Goal: Task Accomplishment & Management: Complete application form

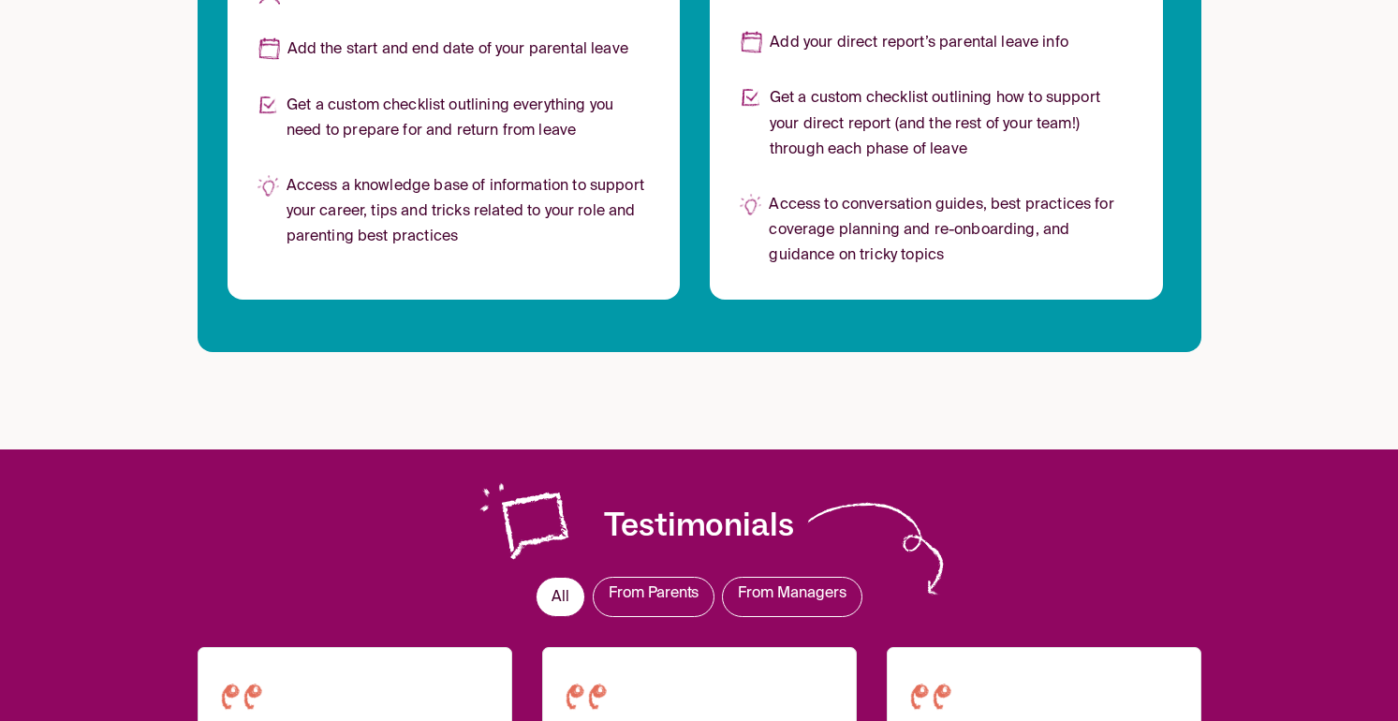
scroll to position [1648, 0]
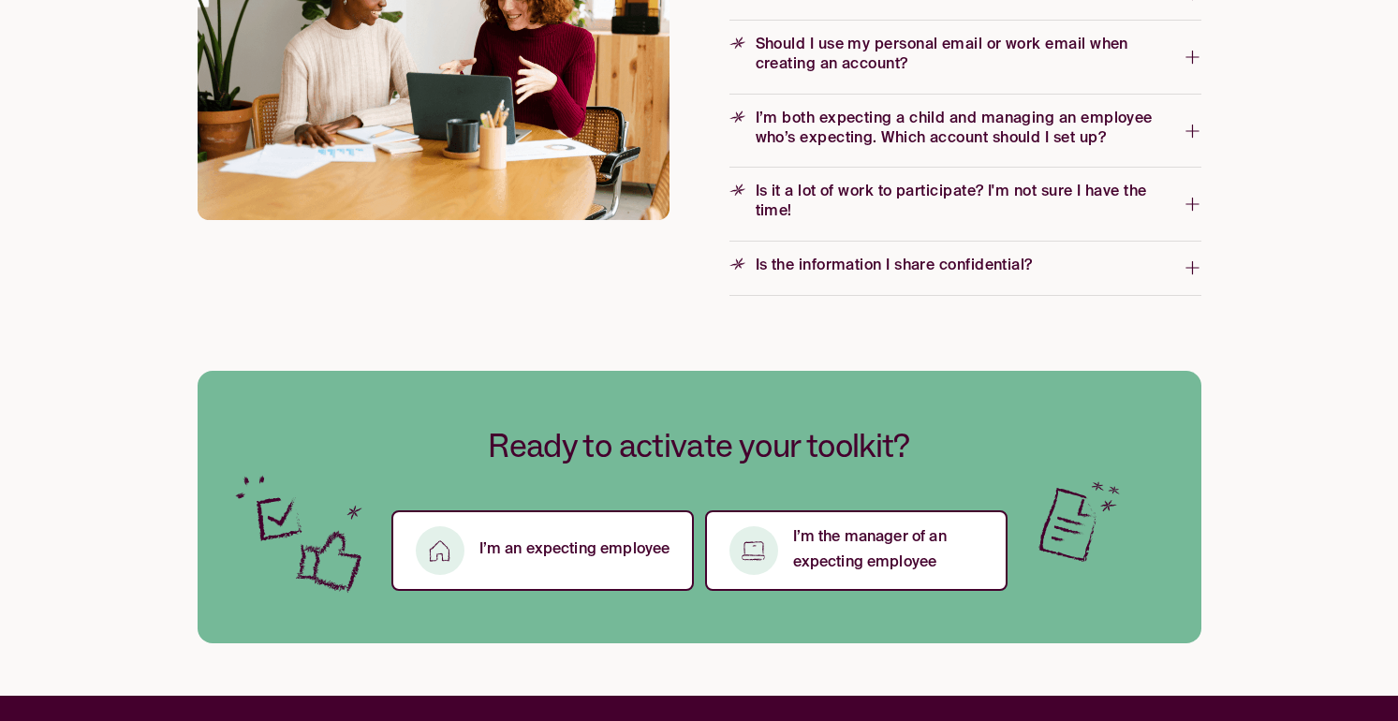
scroll to position [3110, 0]
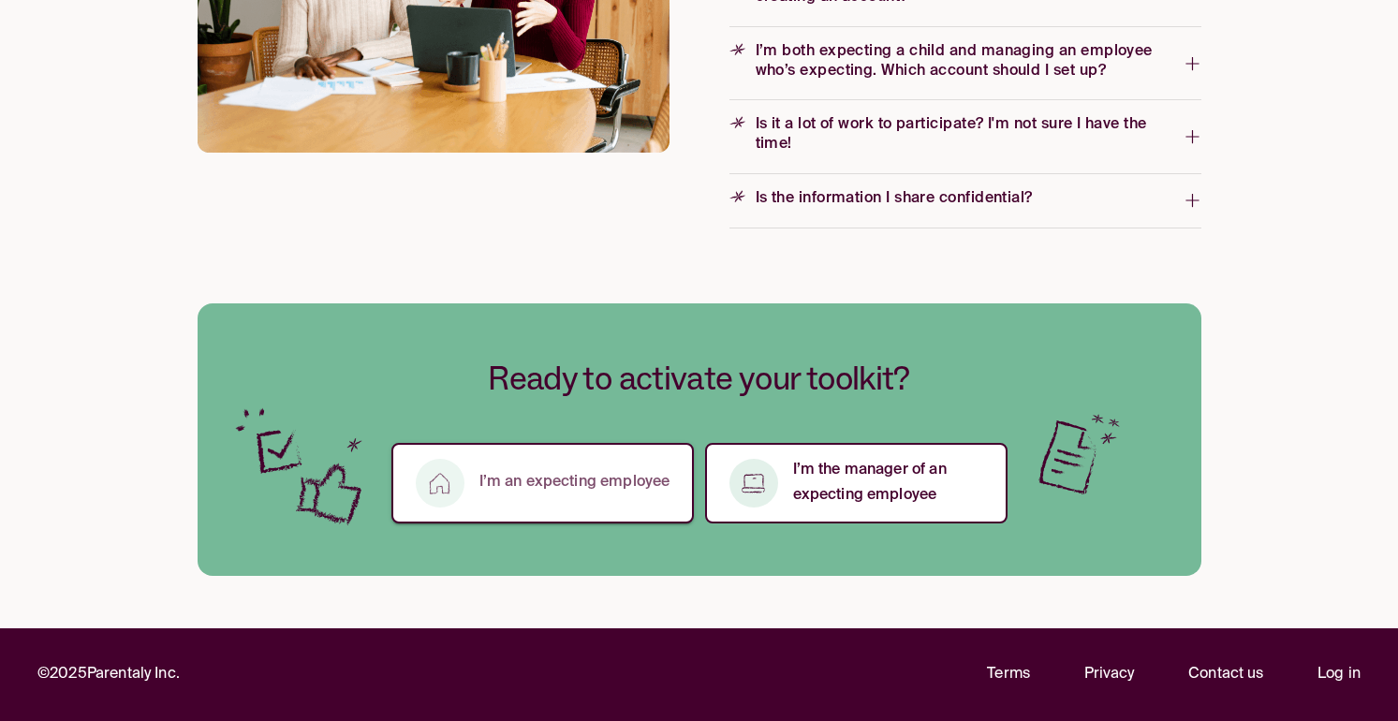
click at [519, 485] on p "I’m an expecting employee" at bounding box center [574, 482] width 191 height 25
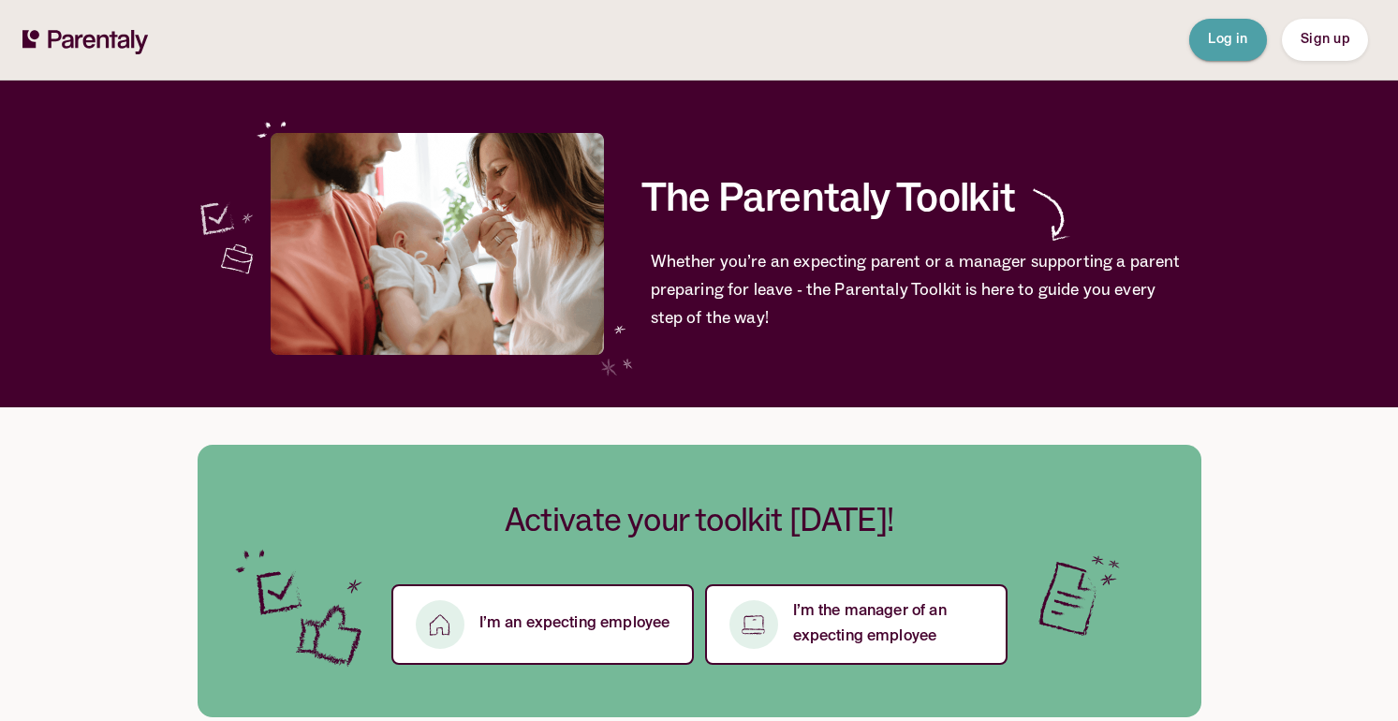
click at [1227, 28] on button "Log in" at bounding box center [1228, 40] width 78 height 42
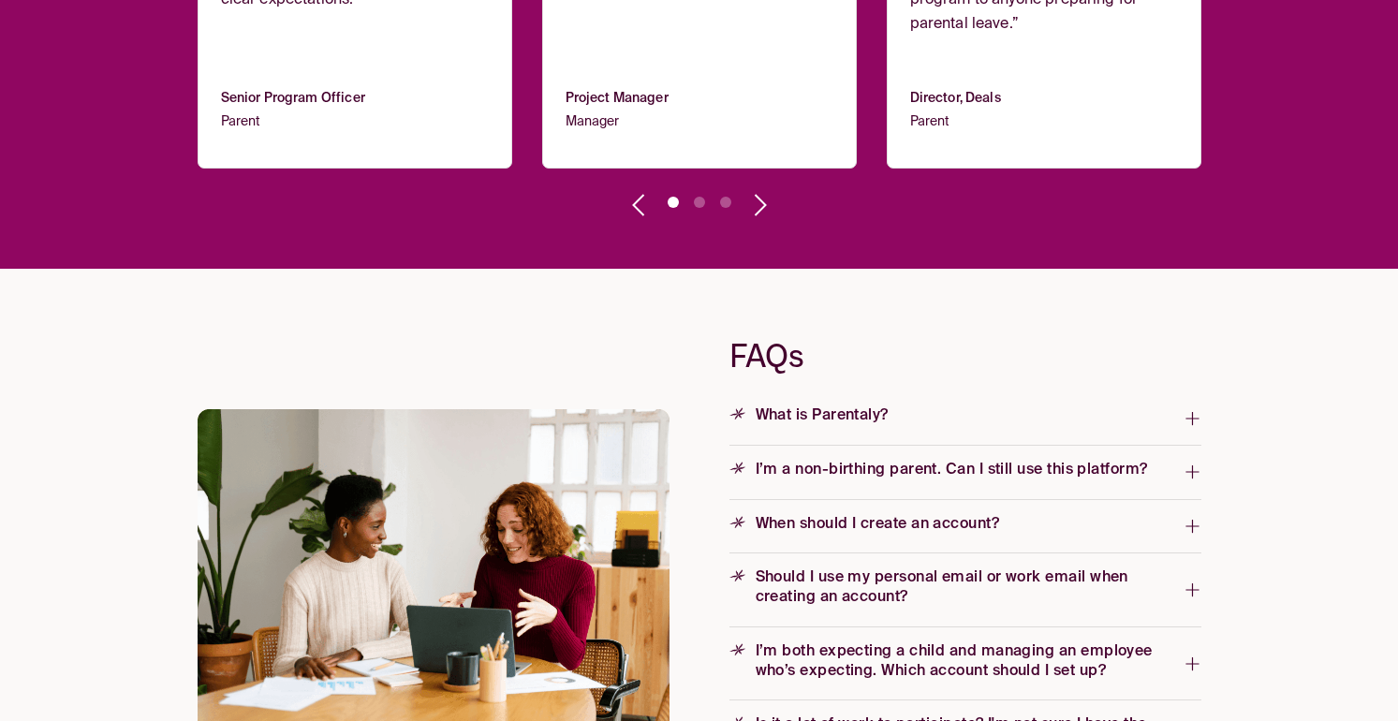
scroll to position [2701, 0]
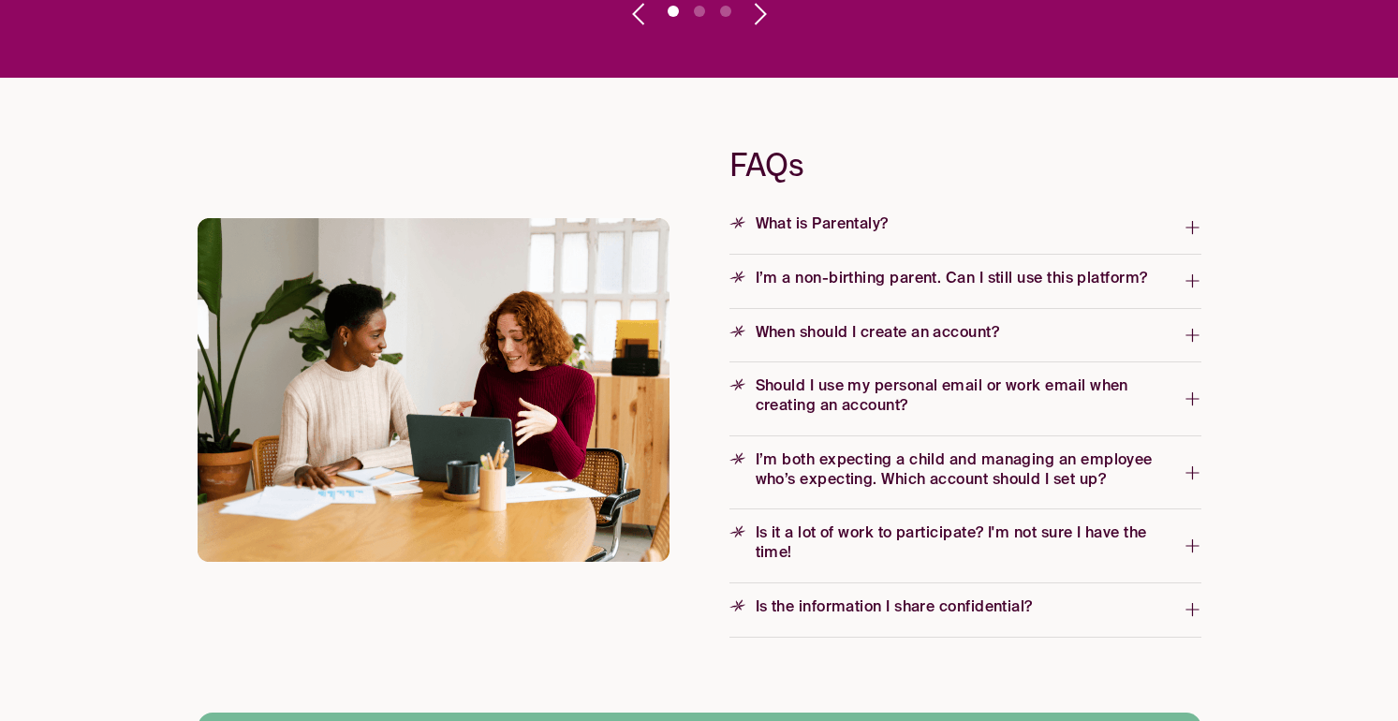
click at [850, 335] on span "When should I create an account?" at bounding box center [868, 334] width 278 height 20
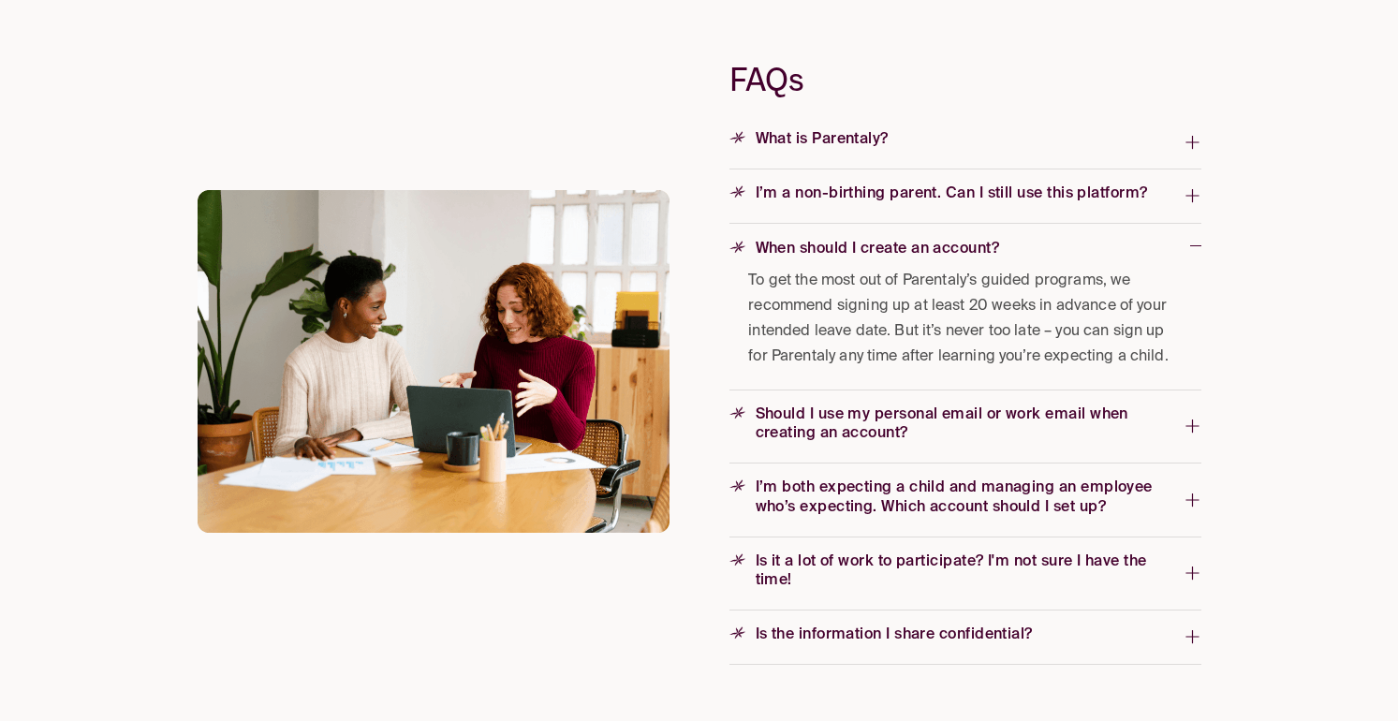
scroll to position [2787, 0]
click at [858, 410] on span "Should I use my personal email or work email when creating an account?" at bounding box center [956, 423] width 454 height 39
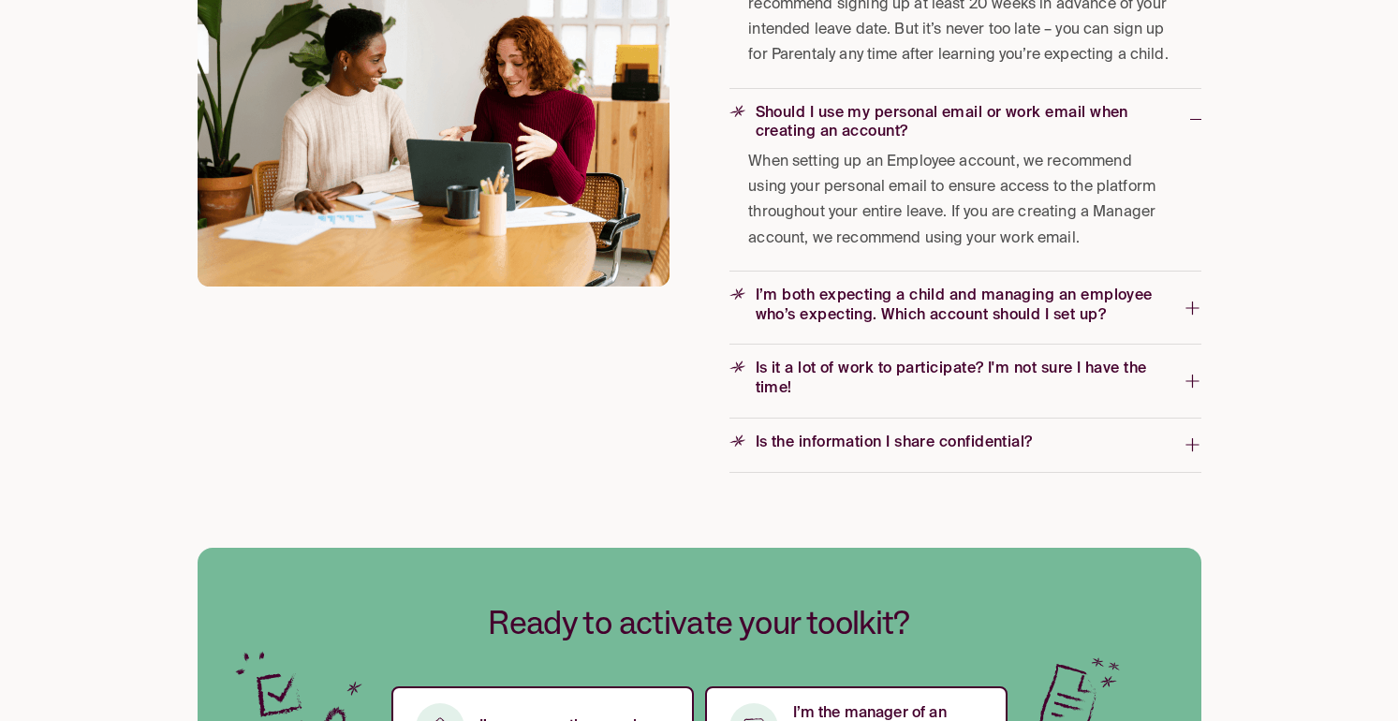
scroll to position [3332, 0]
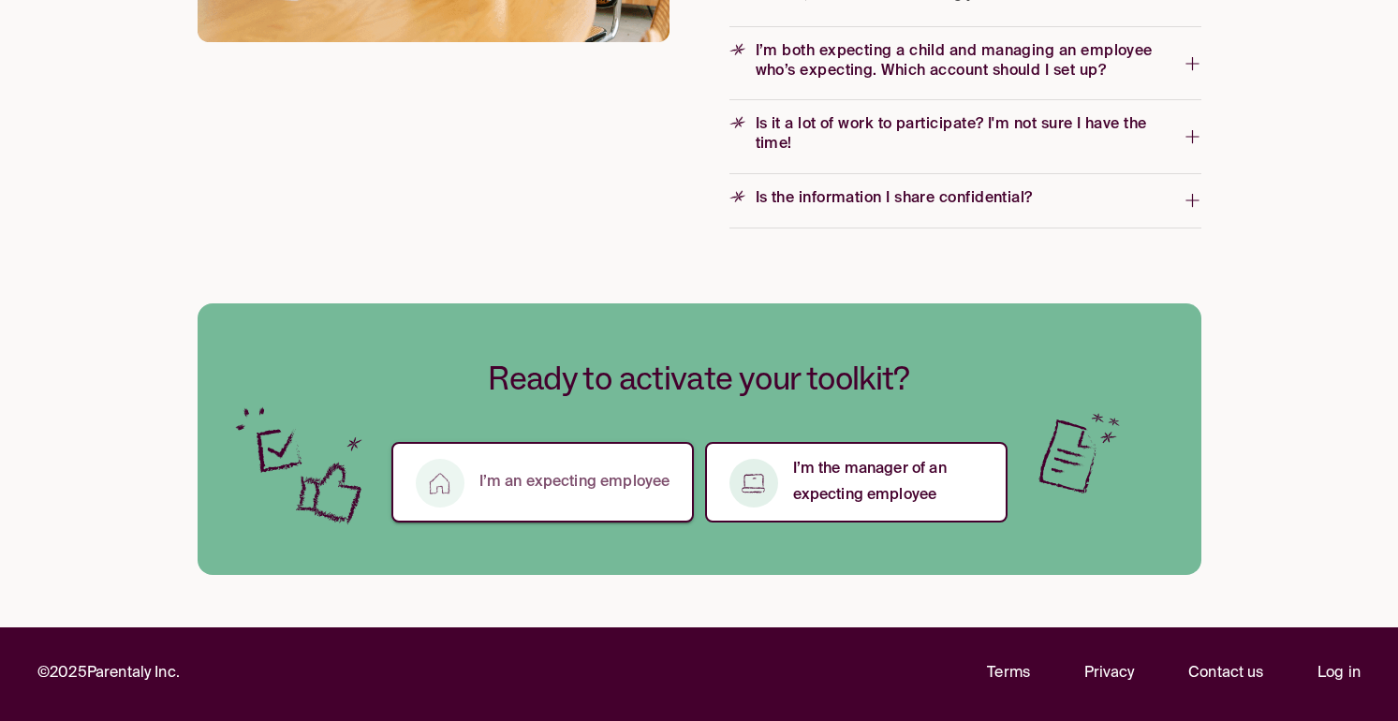
click at [558, 493] on p "I’m an expecting employee" at bounding box center [574, 482] width 191 height 25
